Goal: Task Accomplishment & Management: Use online tool/utility

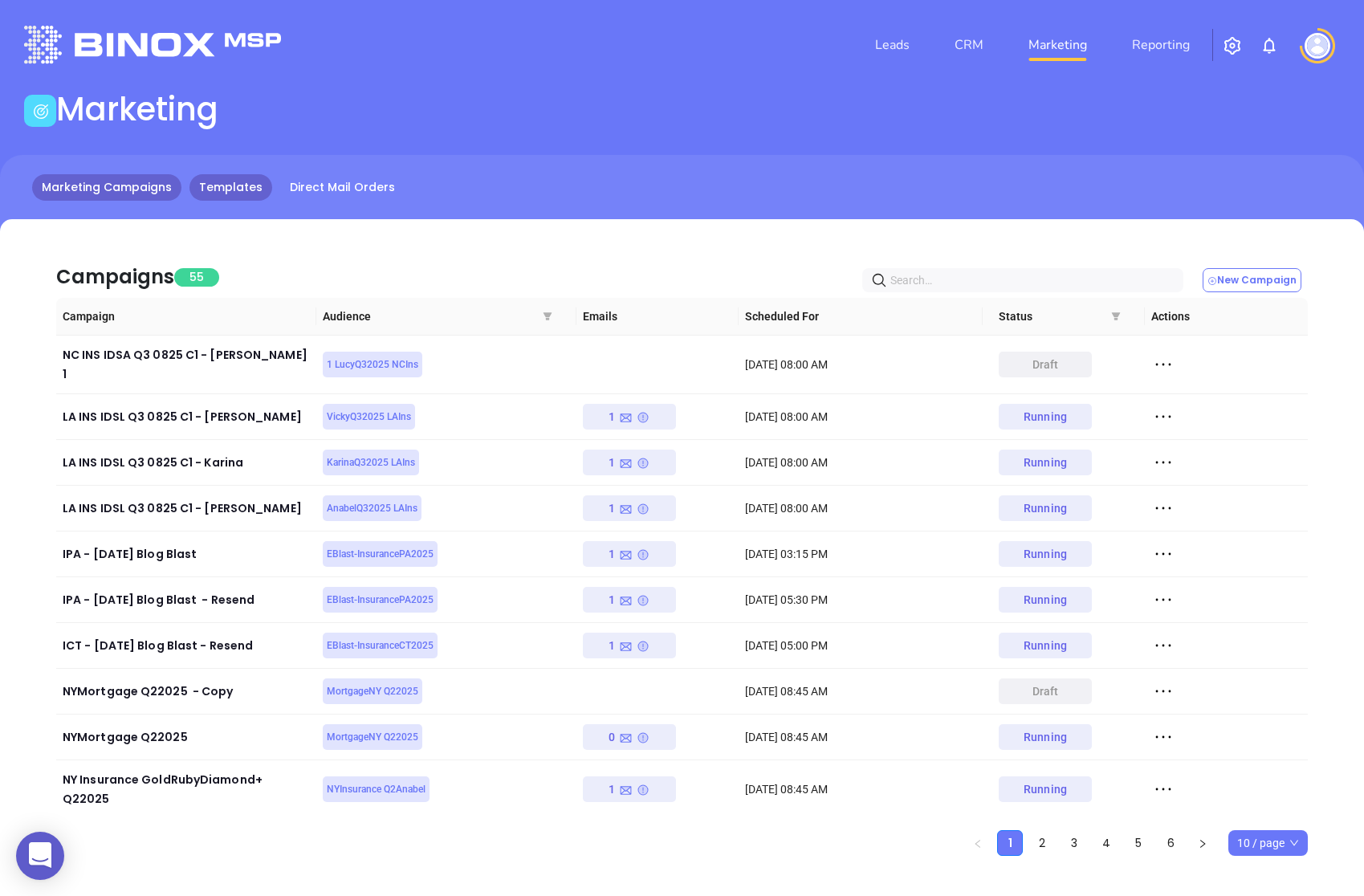
click at [231, 190] on link "Templates" at bounding box center [231, 187] width 83 height 27
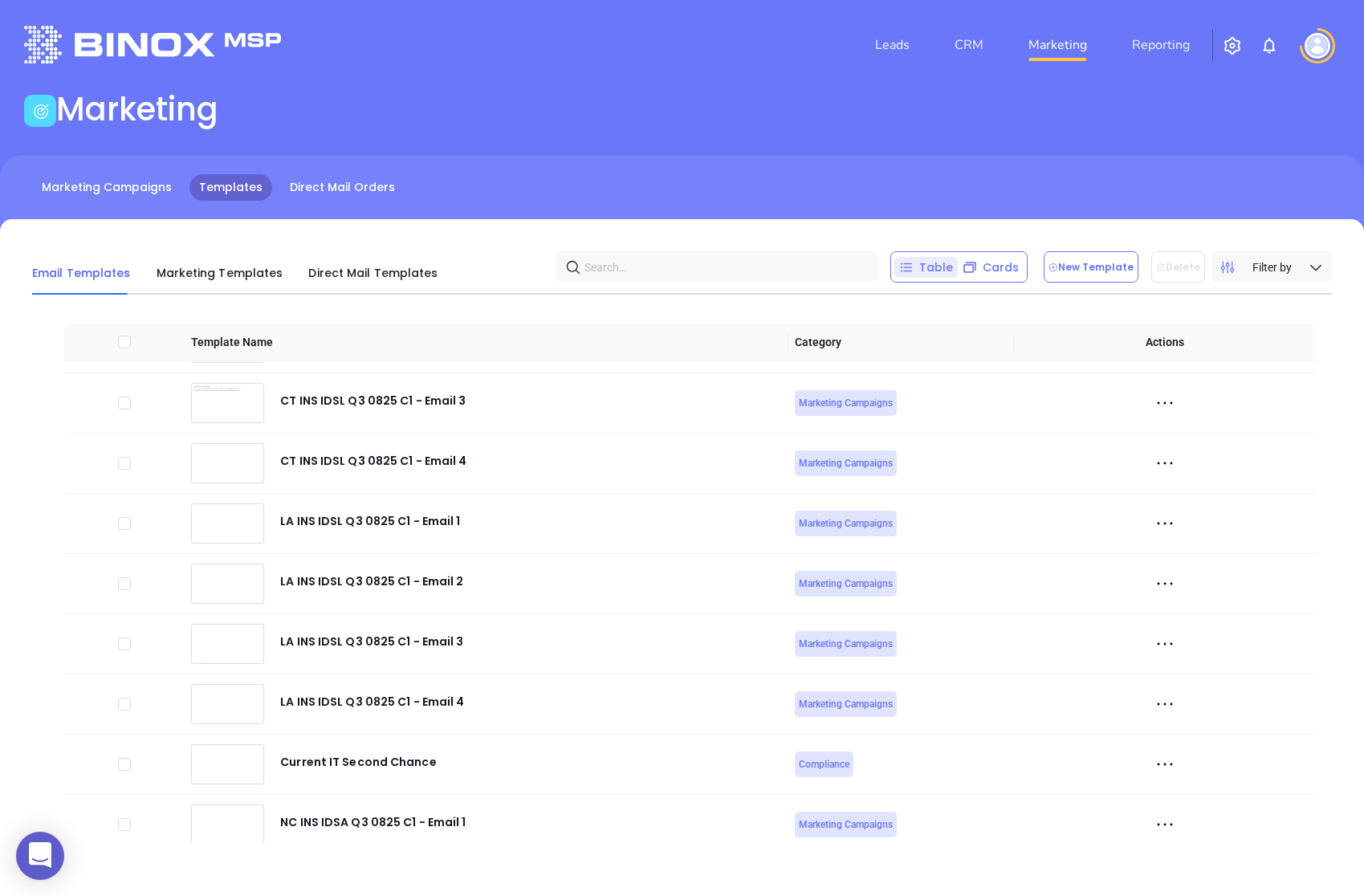
scroll to position [5479, 0]
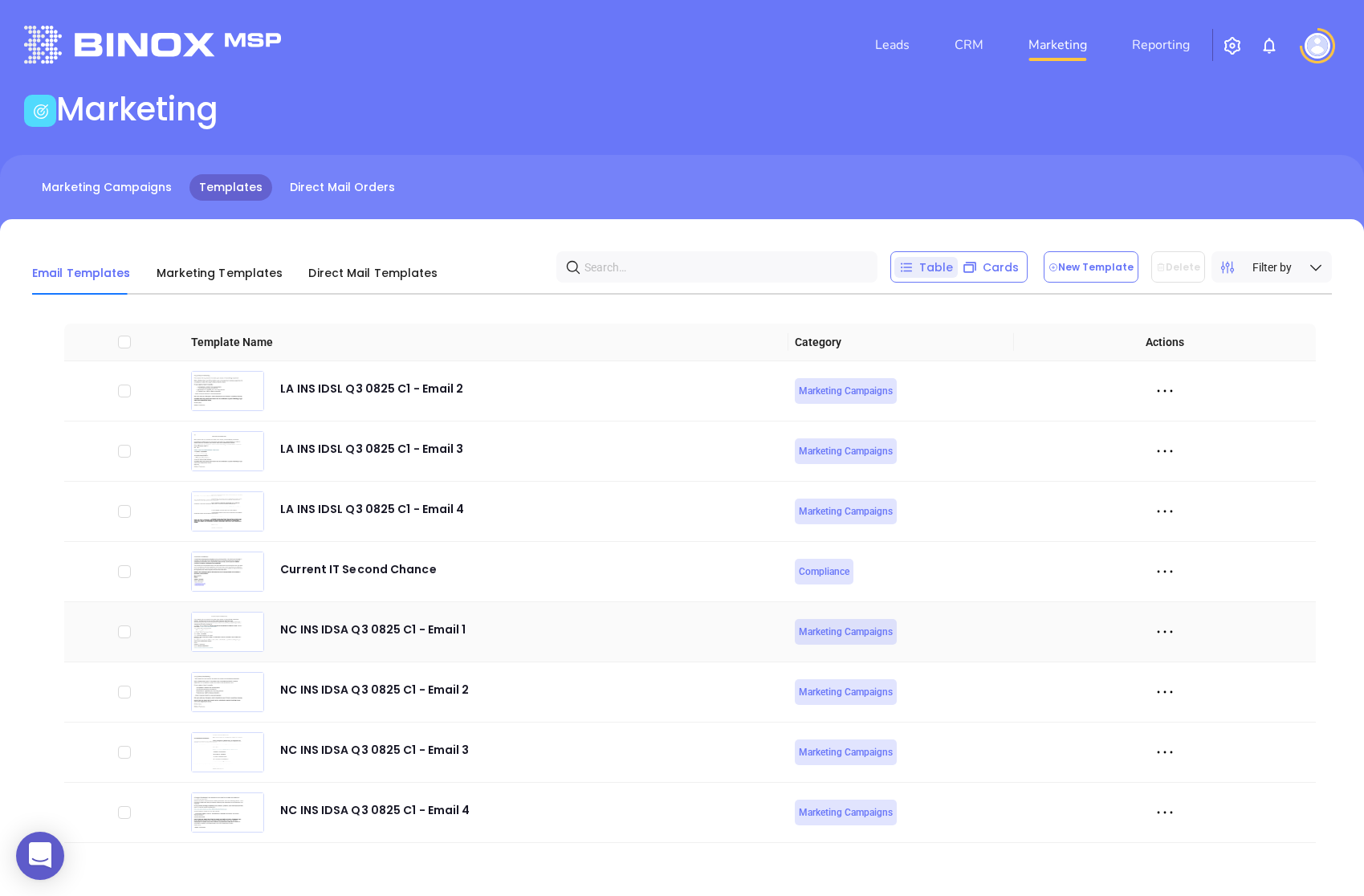
click at [1167, 630] on icon at bounding box center [1165, 632] width 24 height 24
click at [1172, 711] on div "Edit" at bounding box center [1238, 720] width 146 height 18
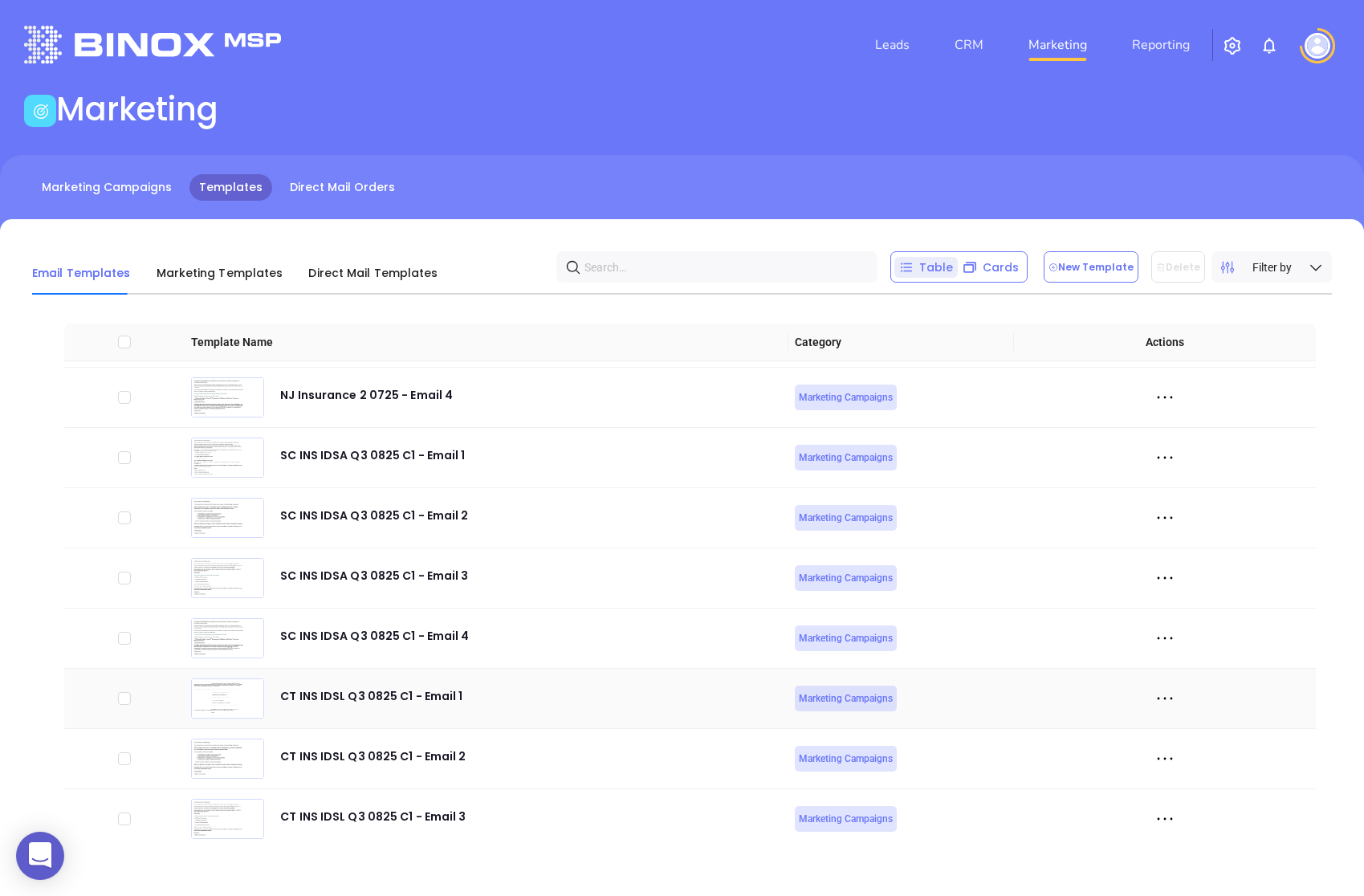
scroll to position [5479, 0]
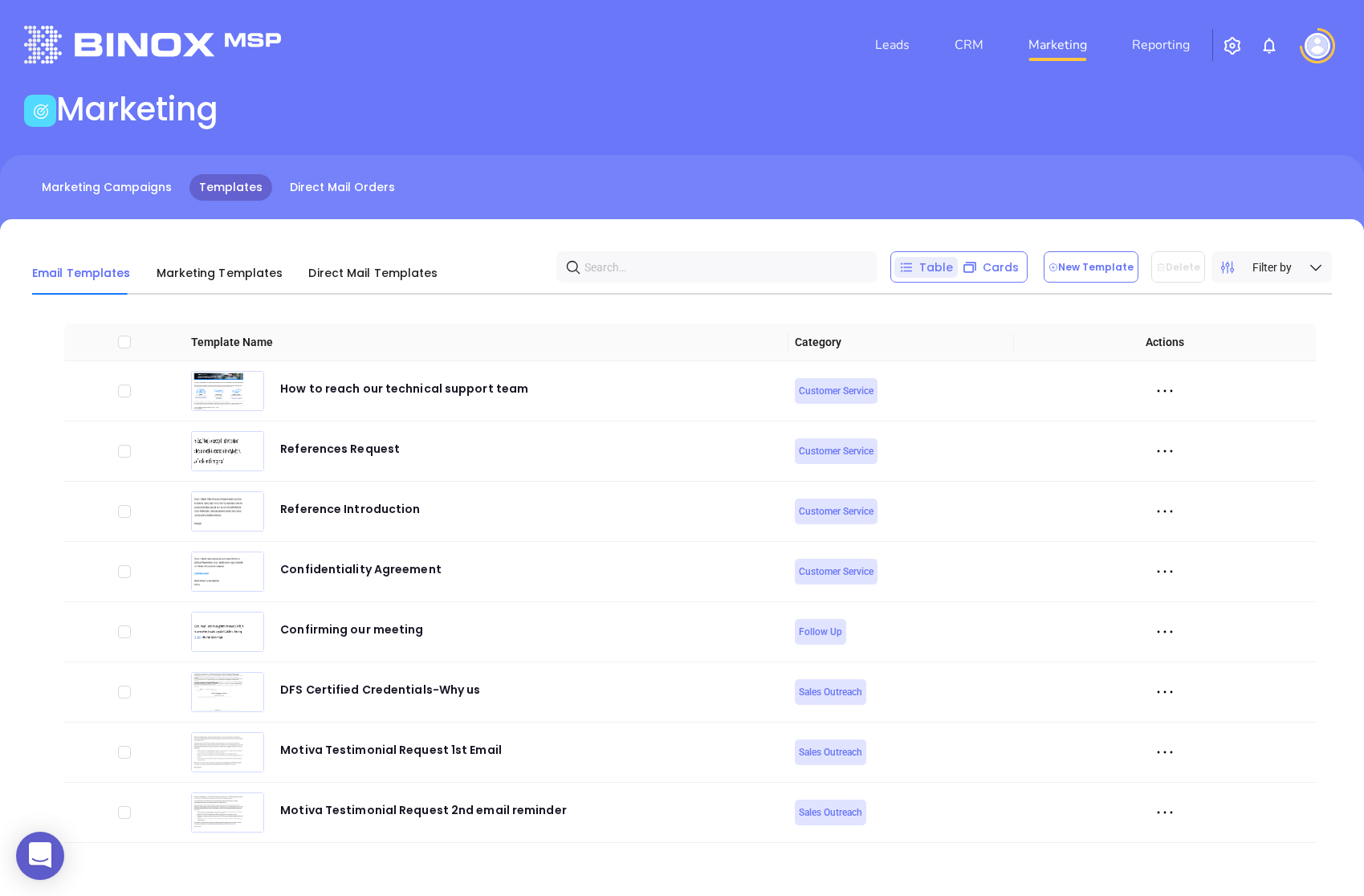
click at [1319, 43] on img at bounding box center [1317, 46] width 26 height 26
click at [1317, 47] on img at bounding box center [1317, 46] width 26 height 26
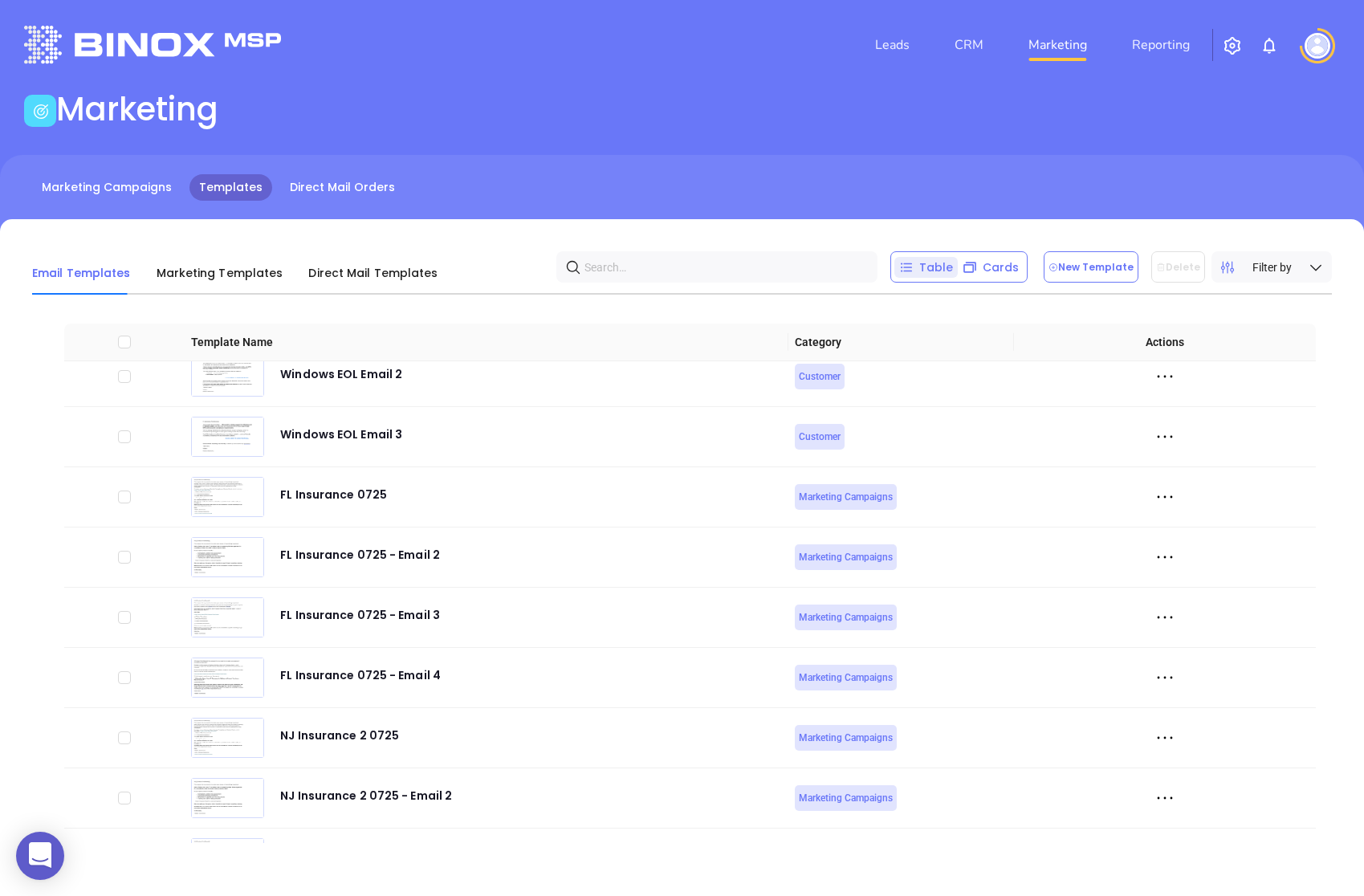
scroll to position [5479, 0]
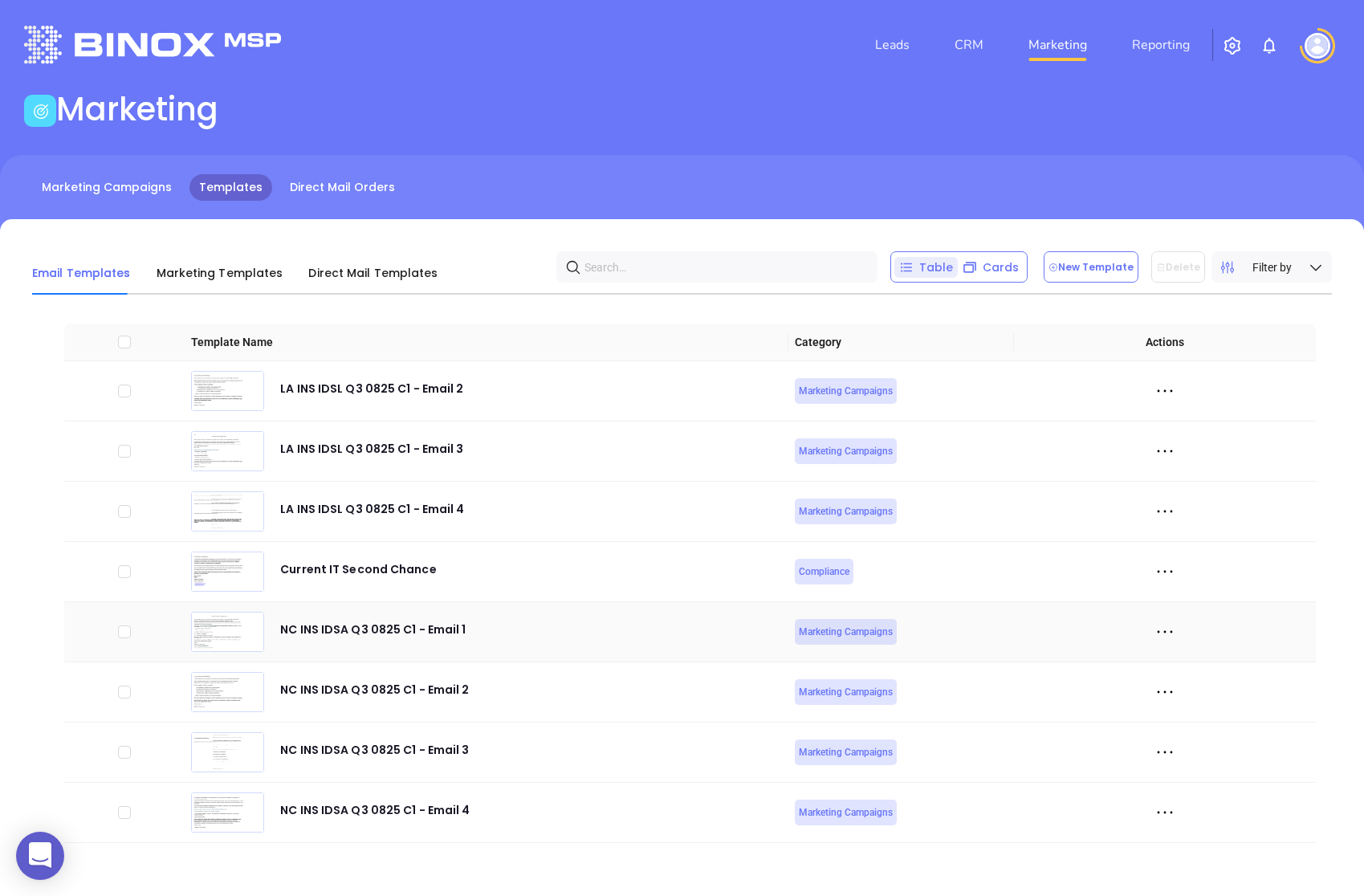
click at [1153, 631] on icon at bounding box center [1165, 632] width 24 height 24
click at [1194, 711] on div "Edit" at bounding box center [1238, 720] width 146 height 18
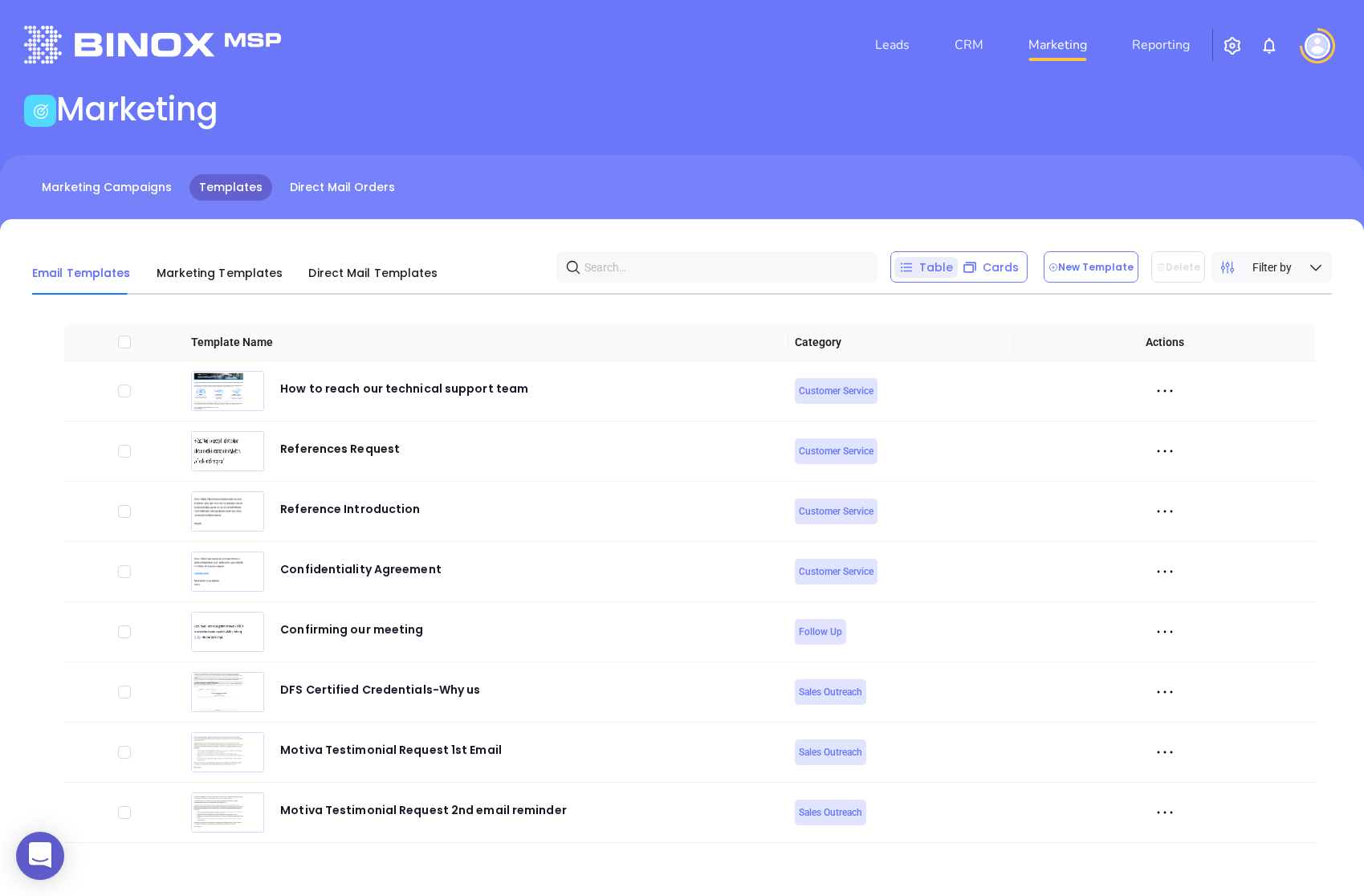
click at [18, 404] on div "Email Templates Marketing Templates Direct Mail Templates Table Cards New Templ…" at bounding box center [682, 565] width 1364 height 692
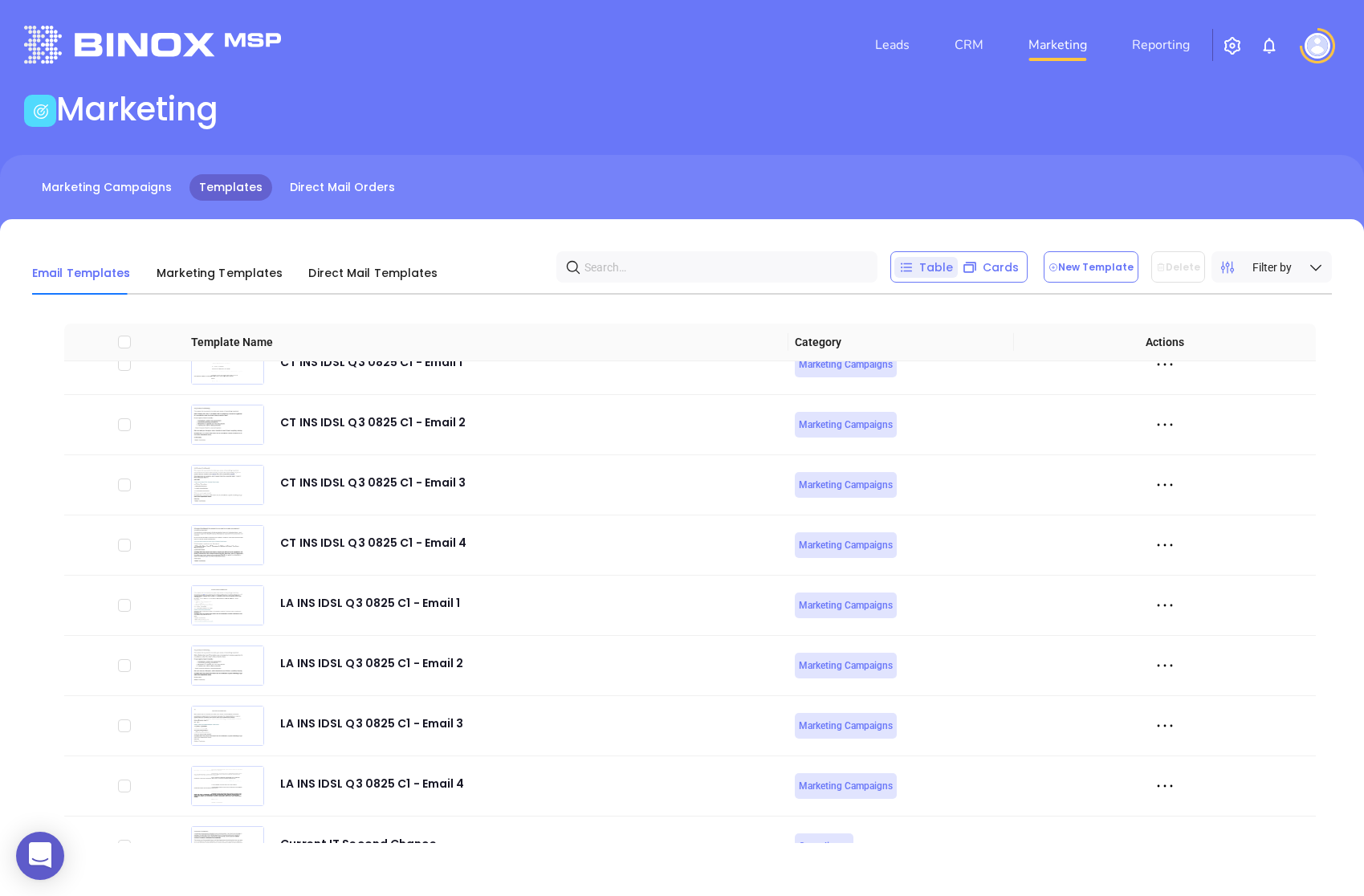
scroll to position [5479, 0]
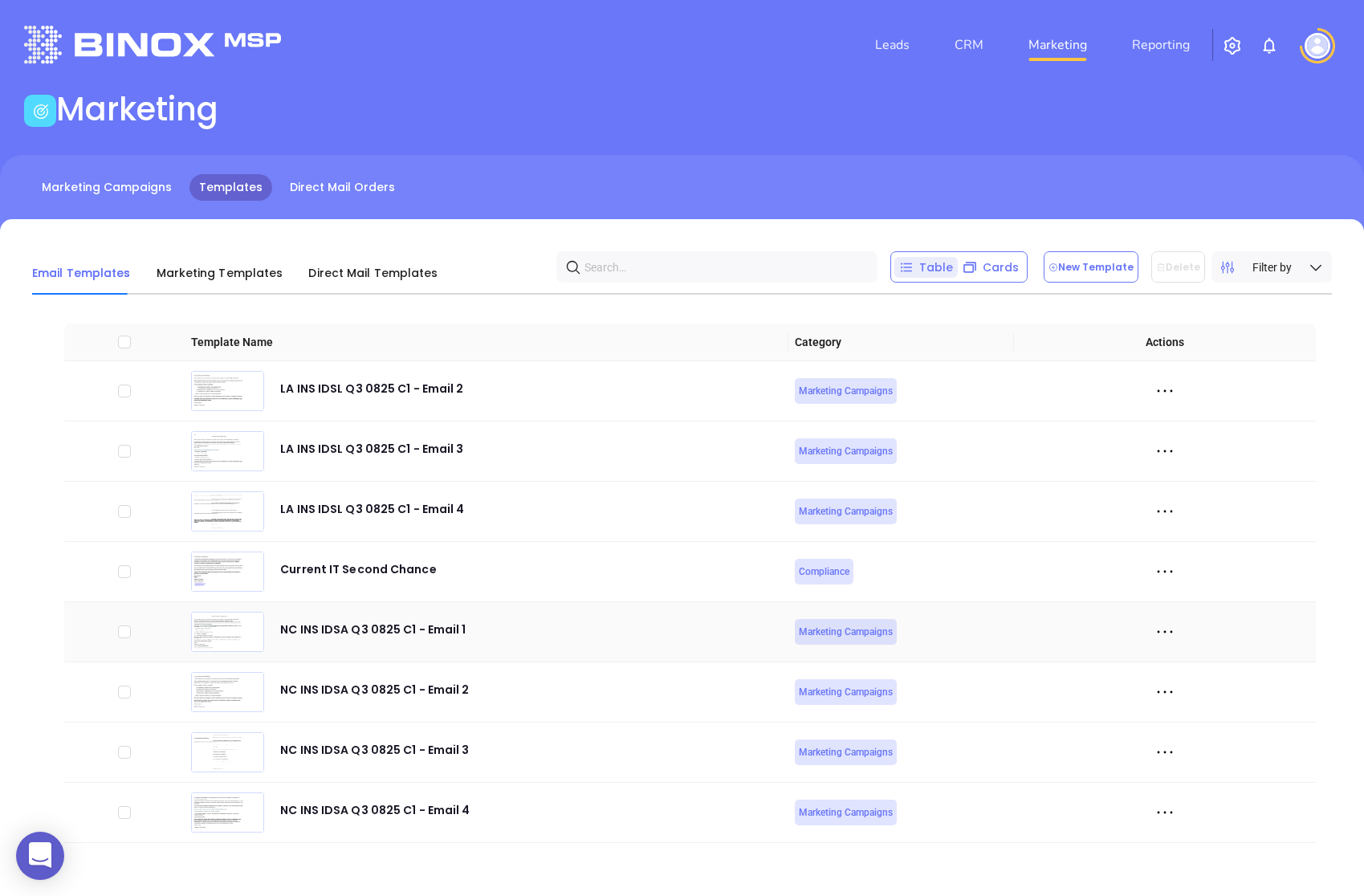
click at [1161, 633] on icon at bounding box center [1165, 632] width 24 height 24
click at [1177, 714] on div "Edit" at bounding box center [1238, 720] width 146 height 18
